Goal: Task Accomplishment & Management: Manage account settings

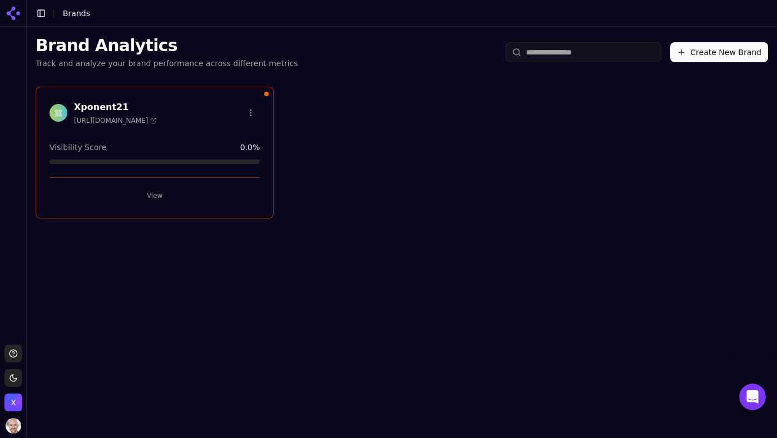
click at [163, 146] on div "Visibility Score 0.0 %" at bounding box center [155, 147] width 210 height 11
click at [104, 105] on h3 "Xponent21" at bounding box center [115, 107] width 83 height 13
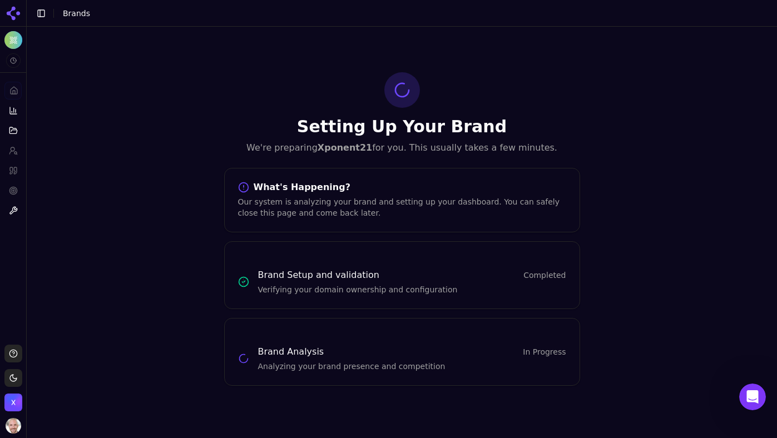
click at [275, 278] on h3 "Brand Setup and validation" at bounding box center [318, 275] width 121 height 13
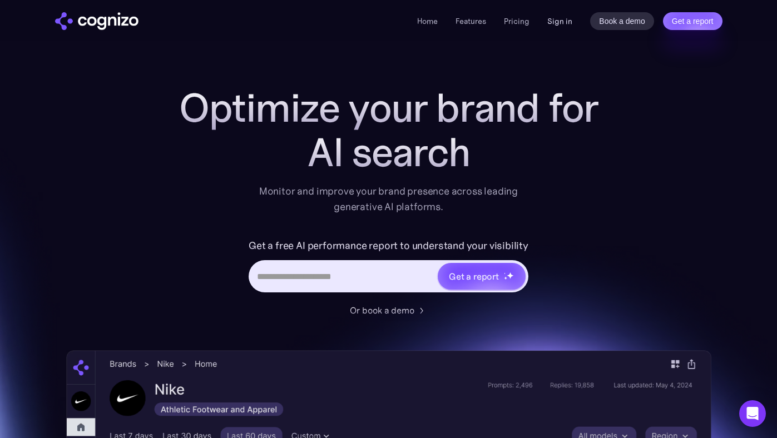
click at [551, 25] on link "Sign in" at bounding box center [559, 20] width 25 height 13
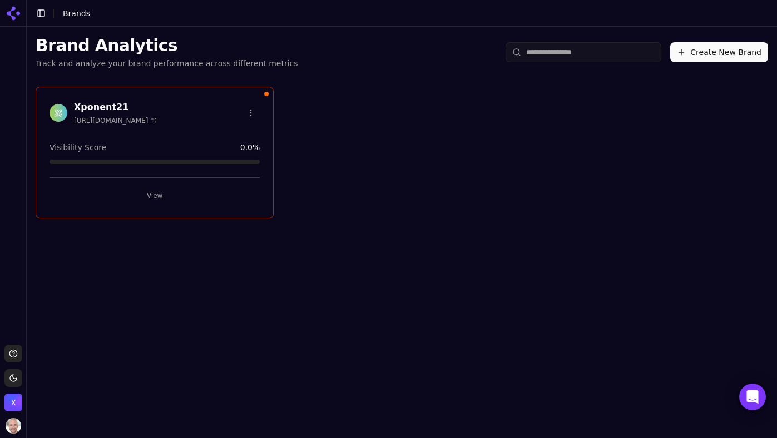
click at [105, 103] on h3 "Xponent21" at bounding box center [115, 107] width 83 height 13
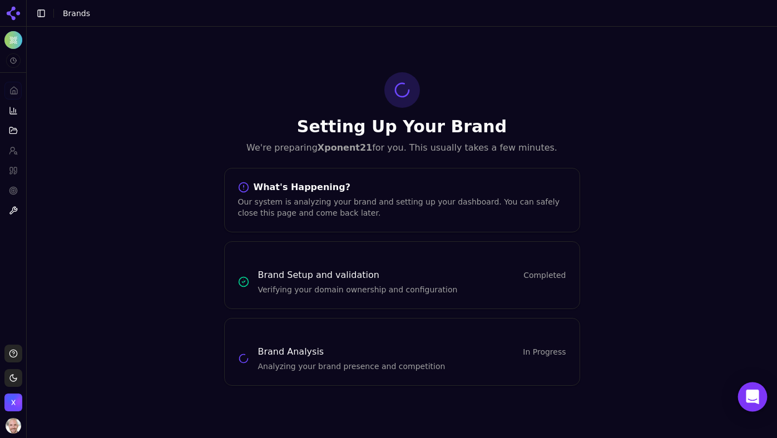
click at [763, 391] on div "Open Intercom Messenger" at bounding box center [752, 397] width 29 height 29
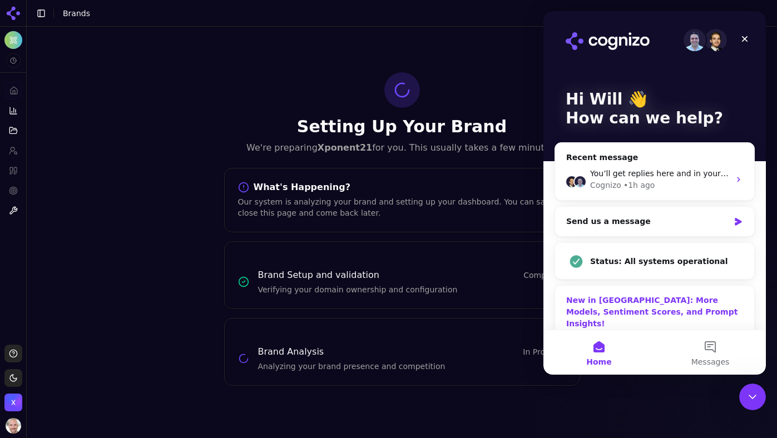
scroll to position [26, 0]
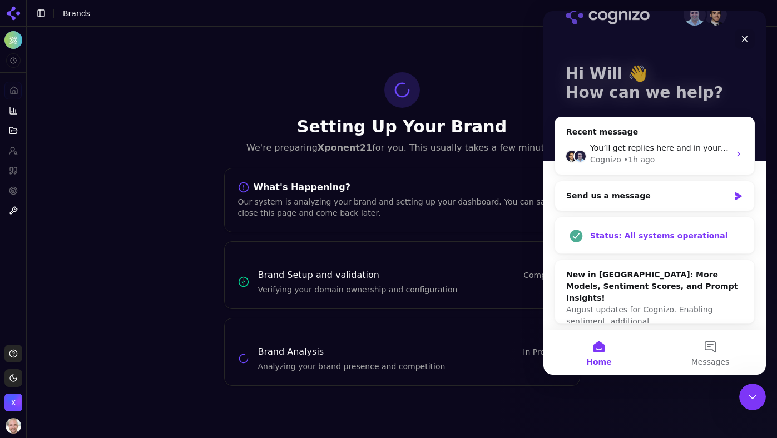
click at [620, 224] on div "Status: All systems operational" at bounding box center [654, 236] width 199 height 37
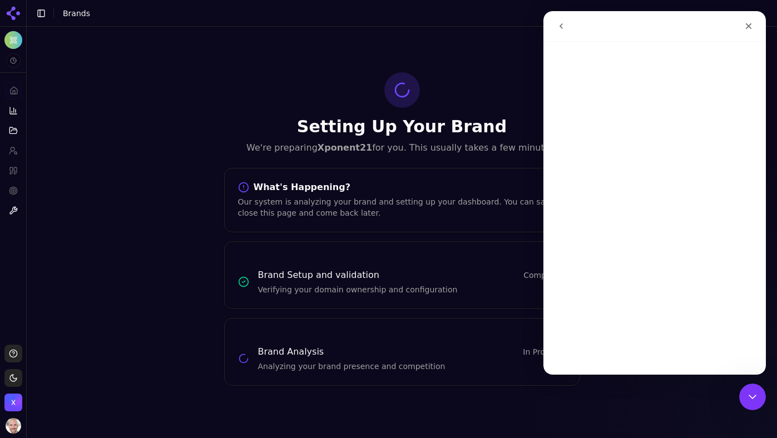
scroll to position [0, 0]
click at [320, 134] on h1 "Setting Up Your Brand" at bounding box center [402, 127] width 356 height 20
